Goal: Task Accomplishment & Management: Manage account settings

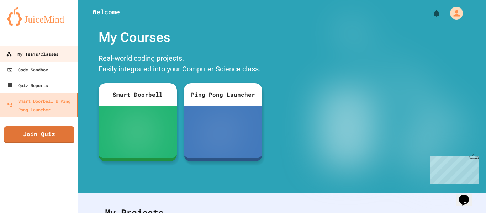
click at [44, 59] on link "My Teams/Classes" at bounding box center [39, 54] width 81 height 16
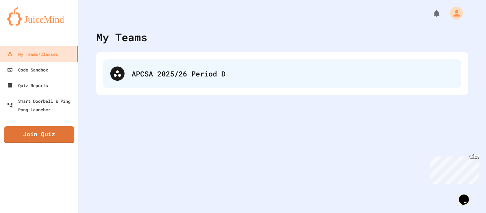
click at [180, 82] on div "APCSA 2025/26 Period D" at bounding box center [282, 73] width 358 height 28
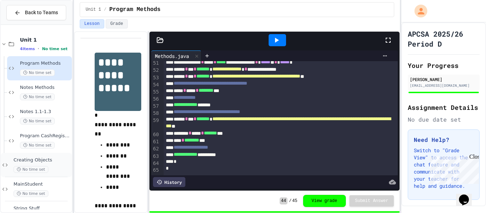
scroll to position [20, 0]
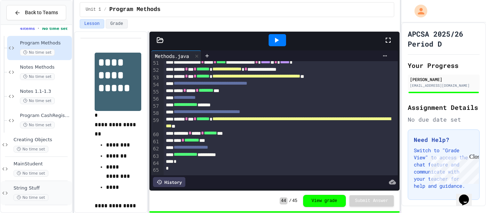
click at [57, 195] on div "No time set" at bounding box center [42, 197] width 57 height 7
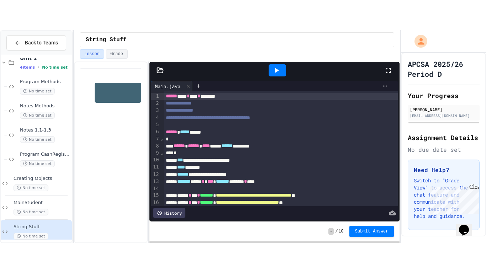
scroll to position [186, 0]
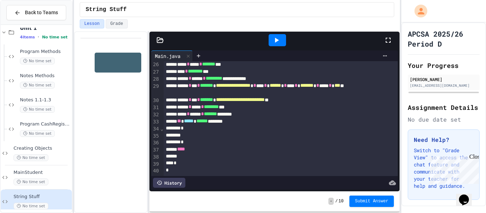
click at [391, 43] on icon at bounding box center [388, 40] width 9 height 9
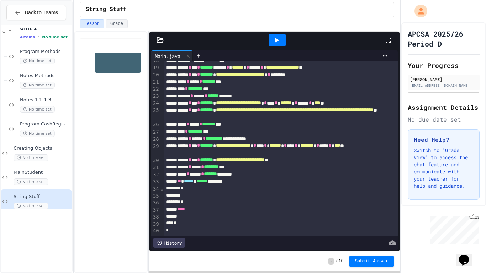
scroll to position [59, 0]
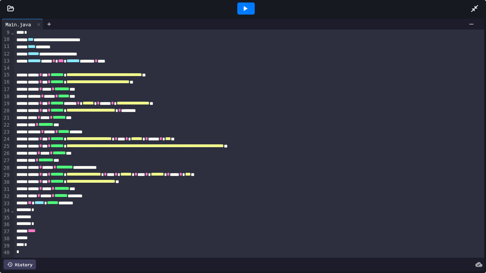
click at [164, 205] on div "** * ***** ****** ********" at bounding box center [249, 203] width 470 height 7
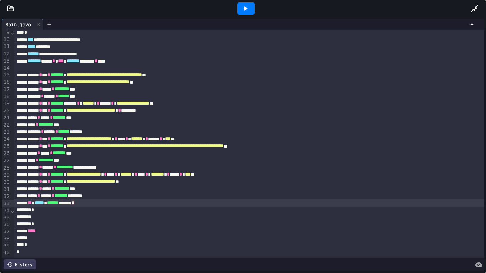
click at [156, 212] on div "*" at bounding box center [249, 210] width 470 height 7
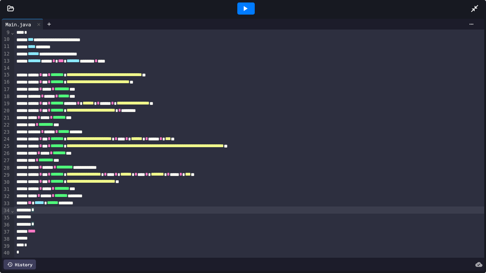
click at [151, 213] on div at bounding box center [249, 217] width 470 height 7
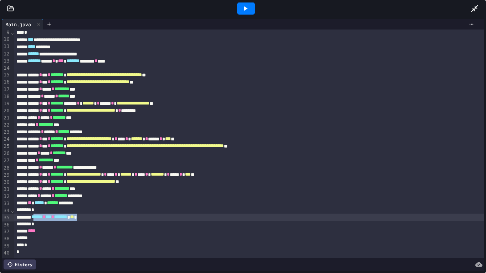
drag, startPoint x: 125, startPoint y: 219, endPoint x: 41, endPoint y: 219, distance: 84.0
click at [41, 213] on div "****** * *** * ******* * ** *" at bounding box center [249, 217] width 470 height 7
click at [239, 7] on div at bounding box center [245, 8] width 17 height 12
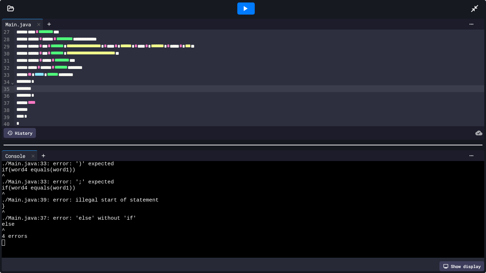
scroll to position [185, 0]
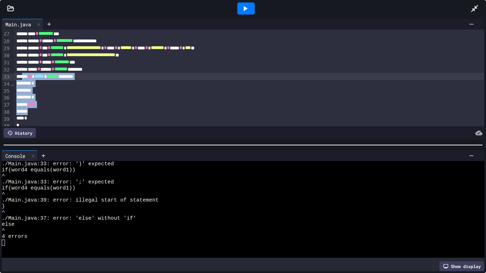
drag, startPoint x: 74, startPoint y: 110, endPoint x: 25, endPoint y: 79, distance: 57.7
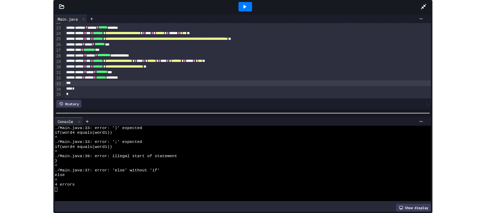
scroll to position [155, 0]
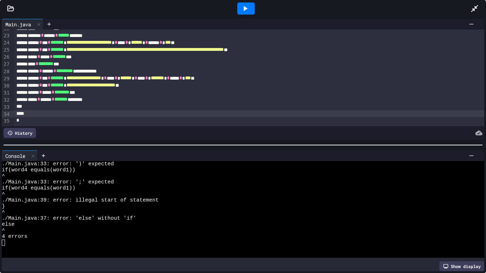
click at [252, 10] on div at bounding box center [245, 8] width 17 height 12
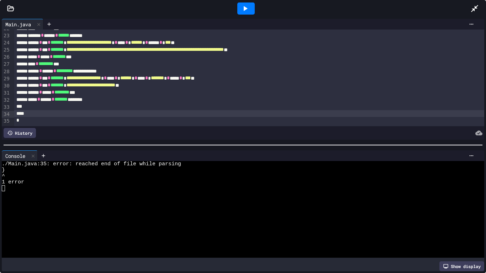
click at [136, 122] on div "*" at bounding box center [249, 120] width 470 height 7
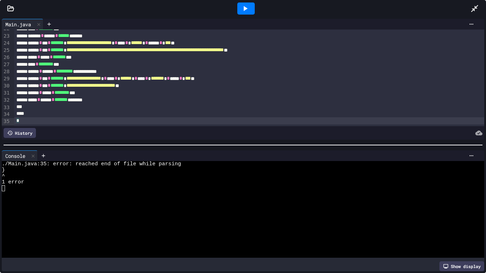
click at [118, 116] on div at bounding box center [249, 113] width 470 height 7
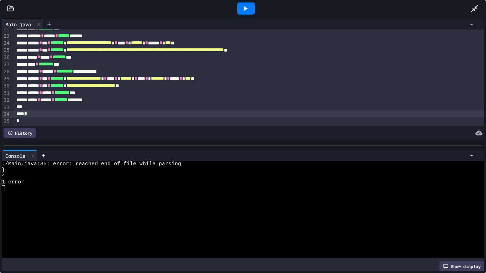
click at [246, 13] on div at bounding box center [245, 8] width 17 height 12
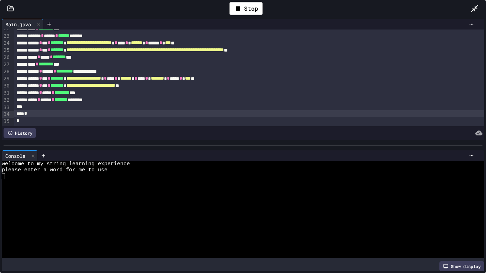
click at [117, 190] on div at bounding box center [240, 188] width 477 height 6
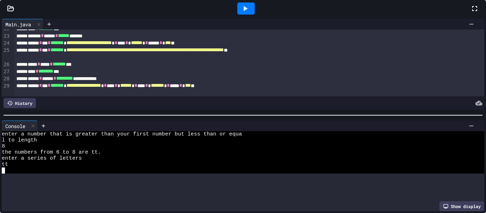
scroll to position [42, 0]
